Goal: Navigation & Orientation: Find specific page/section

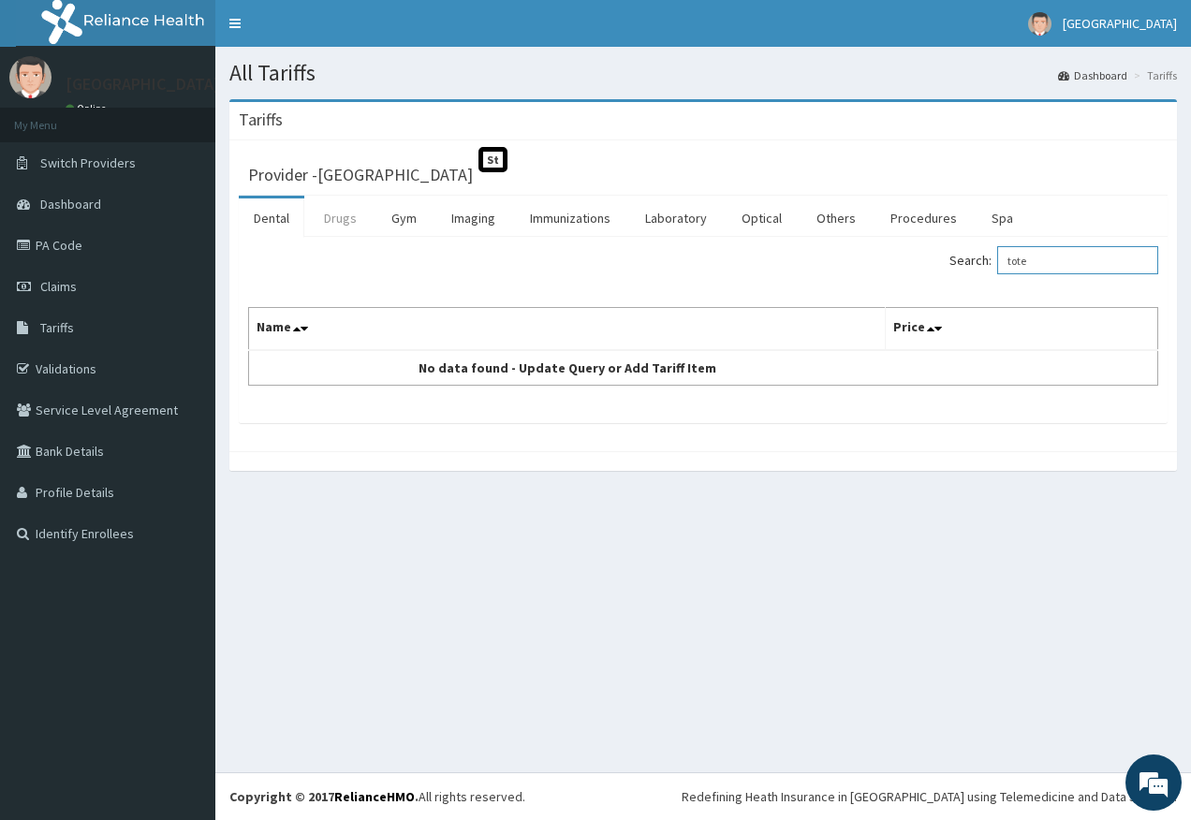
type input "tote"
click at [362, 212] on link "Drugs" at bounding box center [340, 218] width 63 height 39
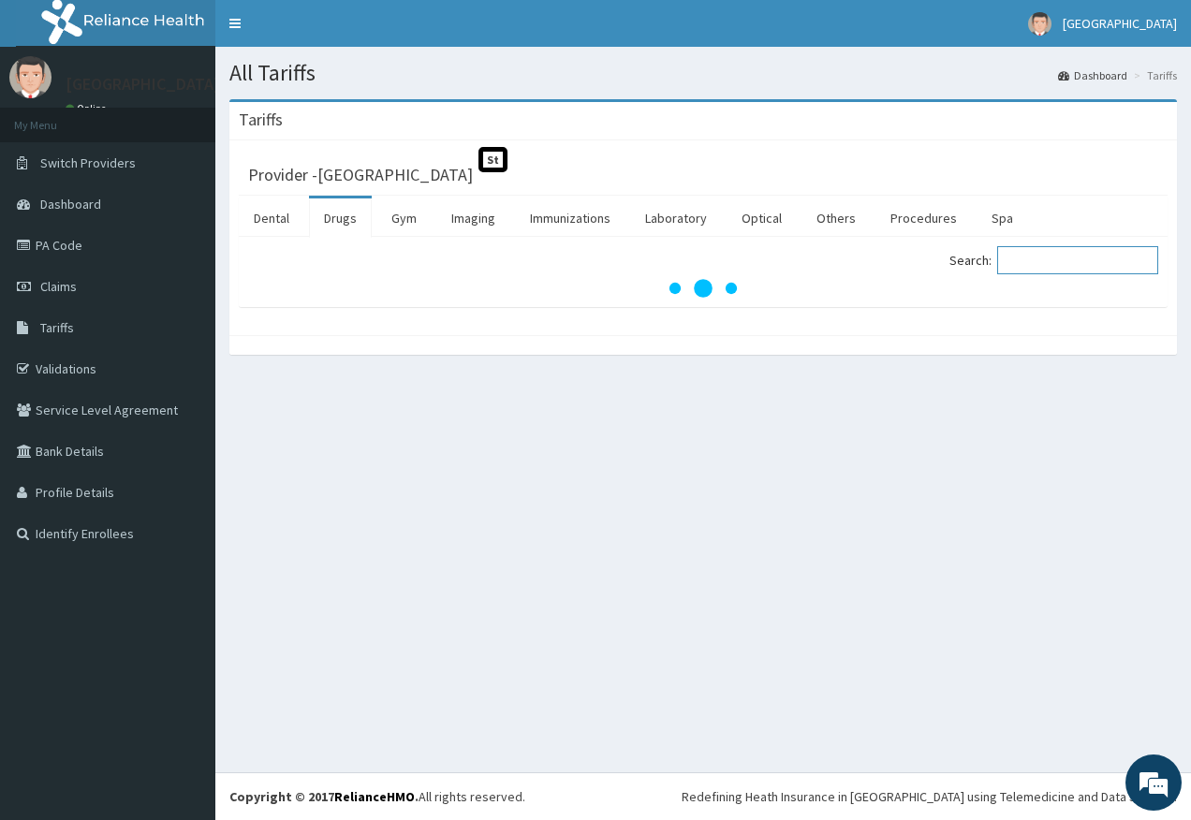
click at [1028, 261] on input "Search:" at bounding box center [1077, 260] width 161 height 28
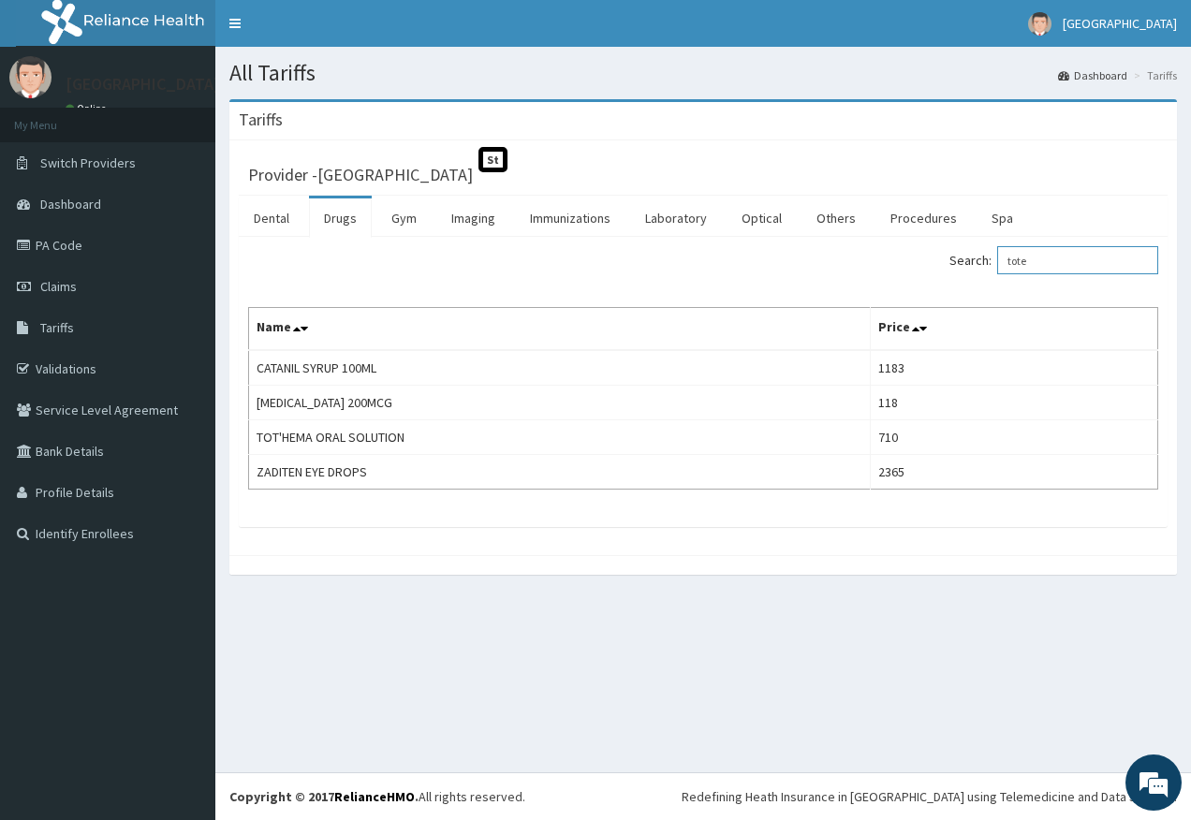
type input "tote"
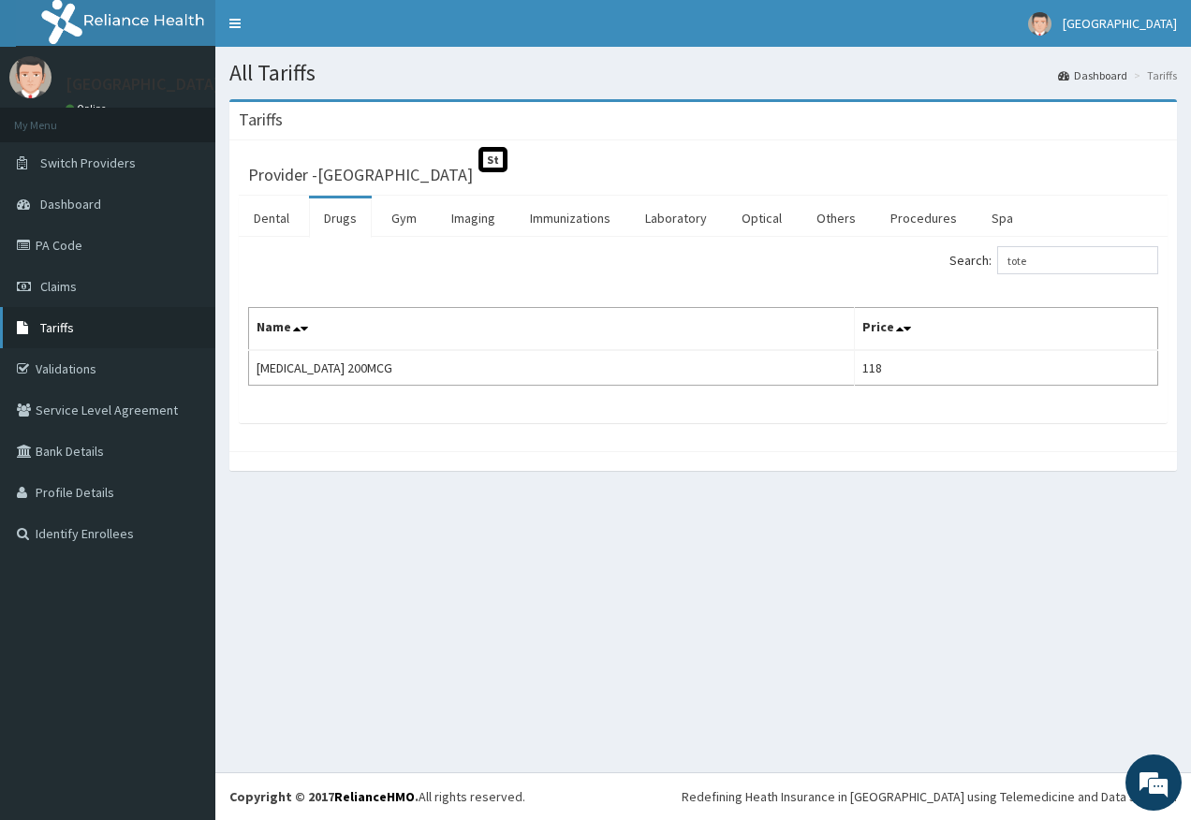
click at [74, 336] on link "Tariffs" at bounding box center [107, 327] width 215 height 41
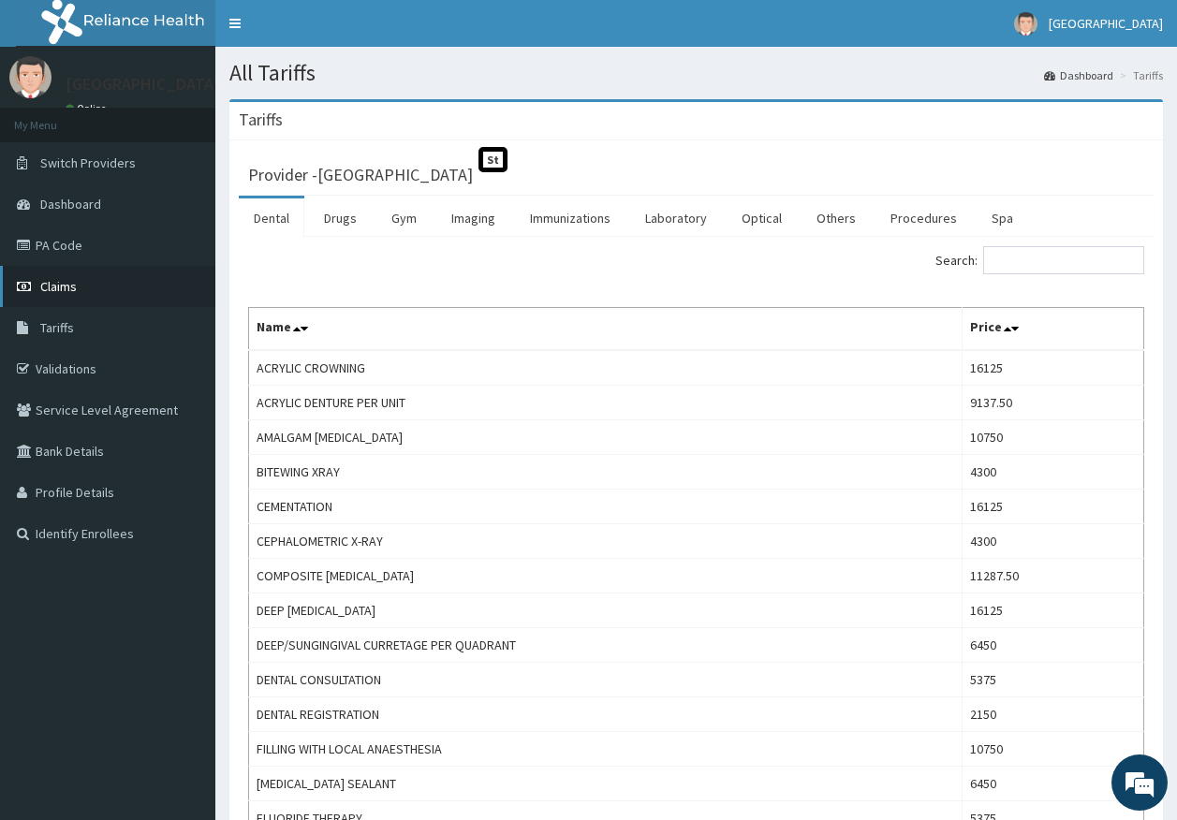
click at [54, 277] on link "Claims" at bounding box center [107, 286] width 215 height 41
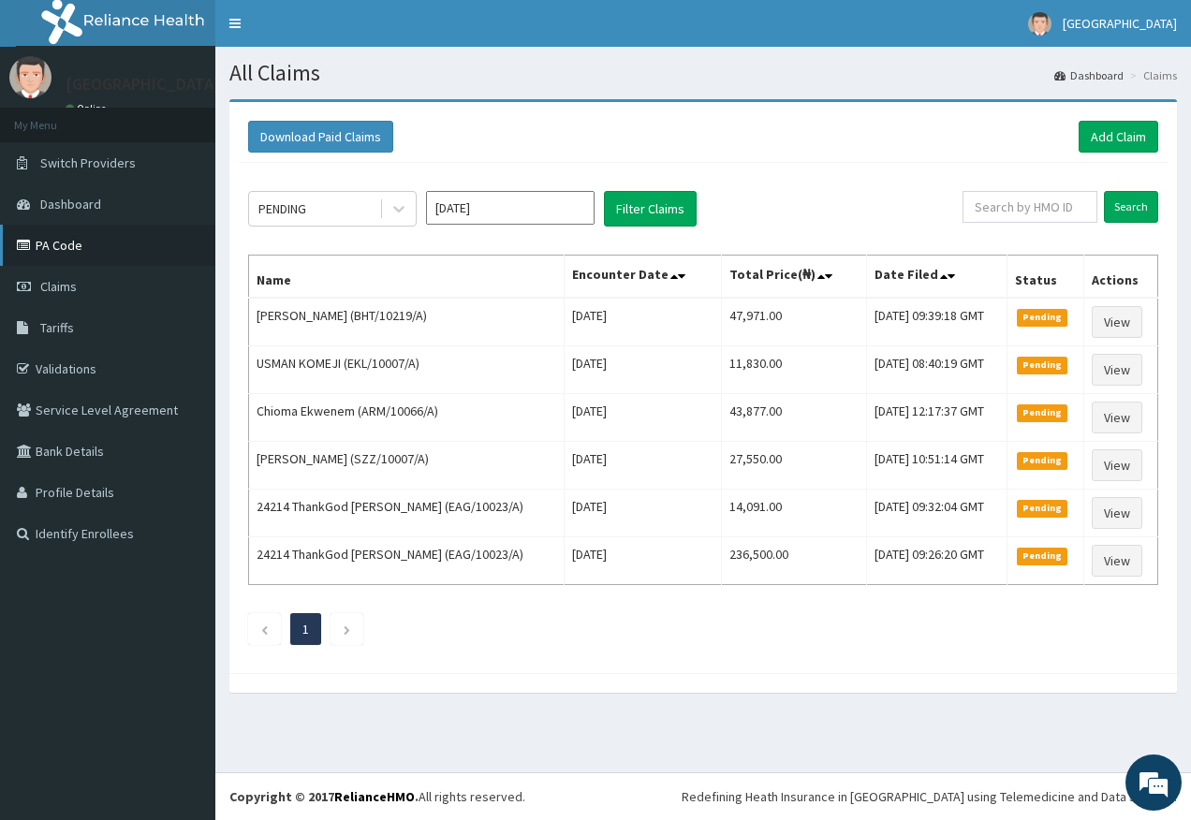
click at [133, 228] on link "PA Code" at bounding box center [107, 245] width 215 height 41
